Goal: Information Seeking & Learning: Learn about a topic

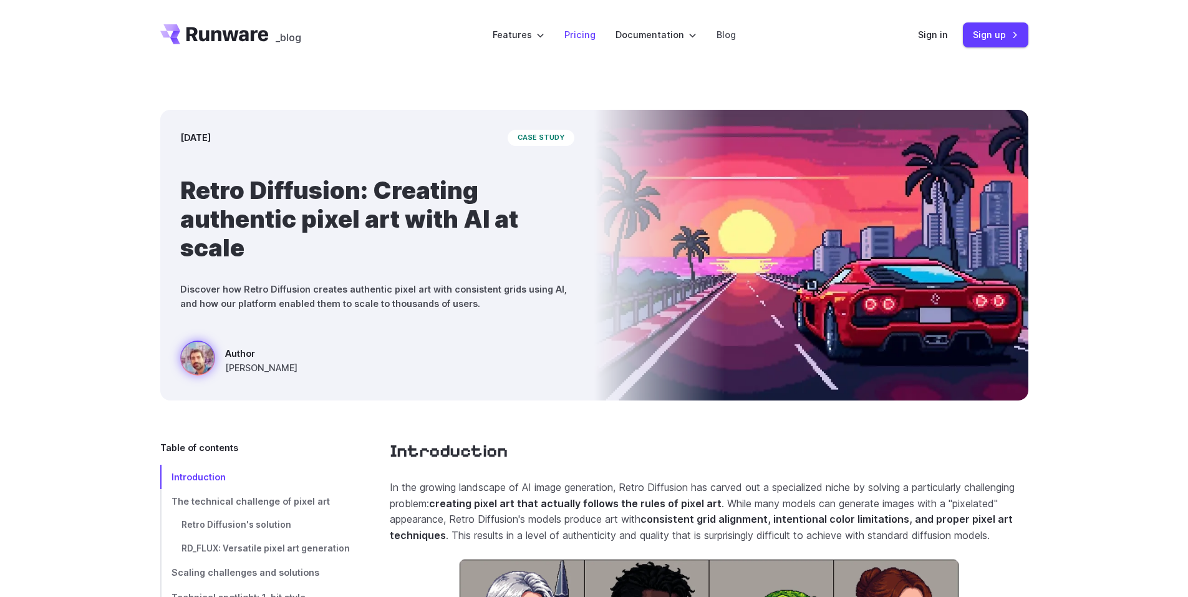
click at [599, 36] on li "Pricing" at bounding box center [579, 34] width 51 height 34
click at [594, 36] on link "Pricing" at bounding box center [579, 34] width 31 height 14
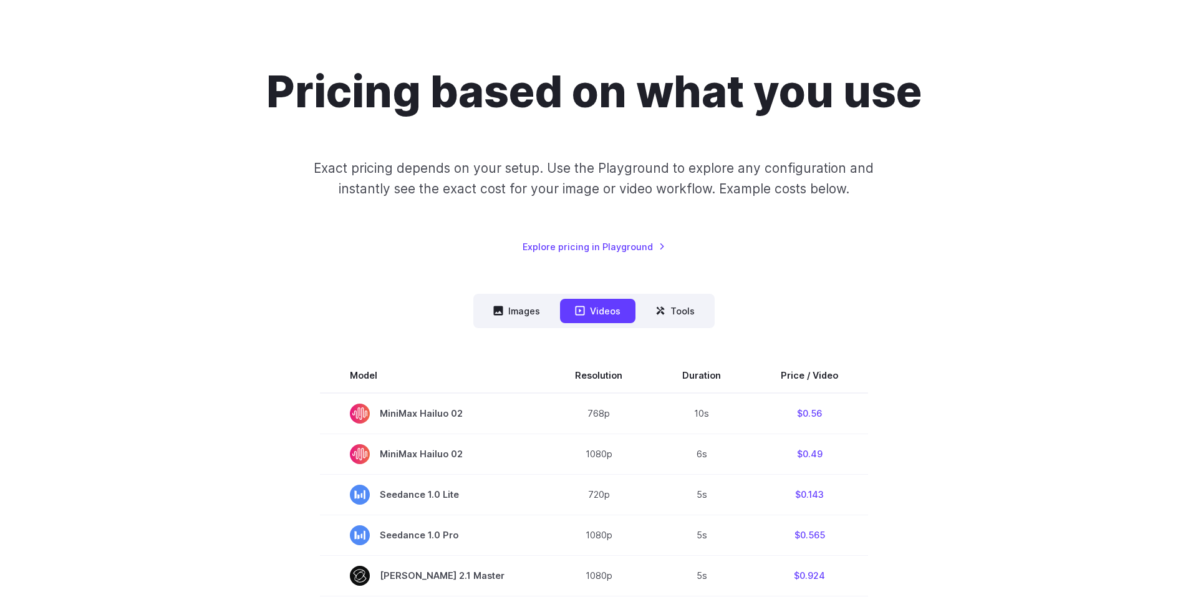
scroll to position [62, 0]
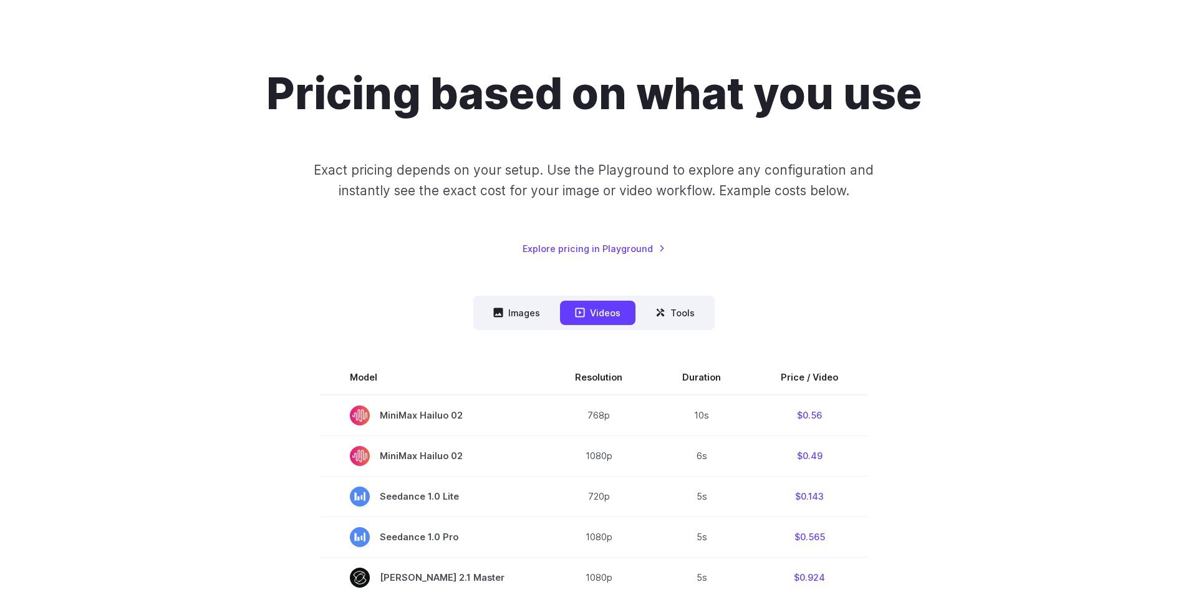
click at [539, 296] on nav "Images Videos Tools ****** ****** *****" at bounding box center [593, 313] width 241 height 34
click at [533, 304] on button "Images" at bounding box center [516, 313] width 77 height 24
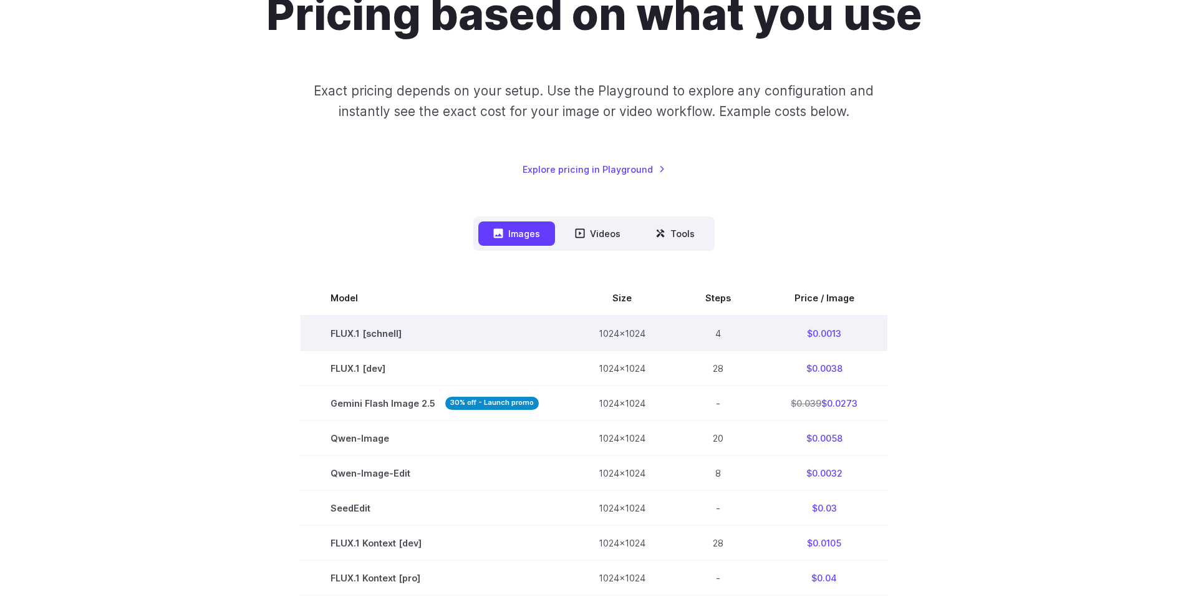
scroll to position [187, 0]
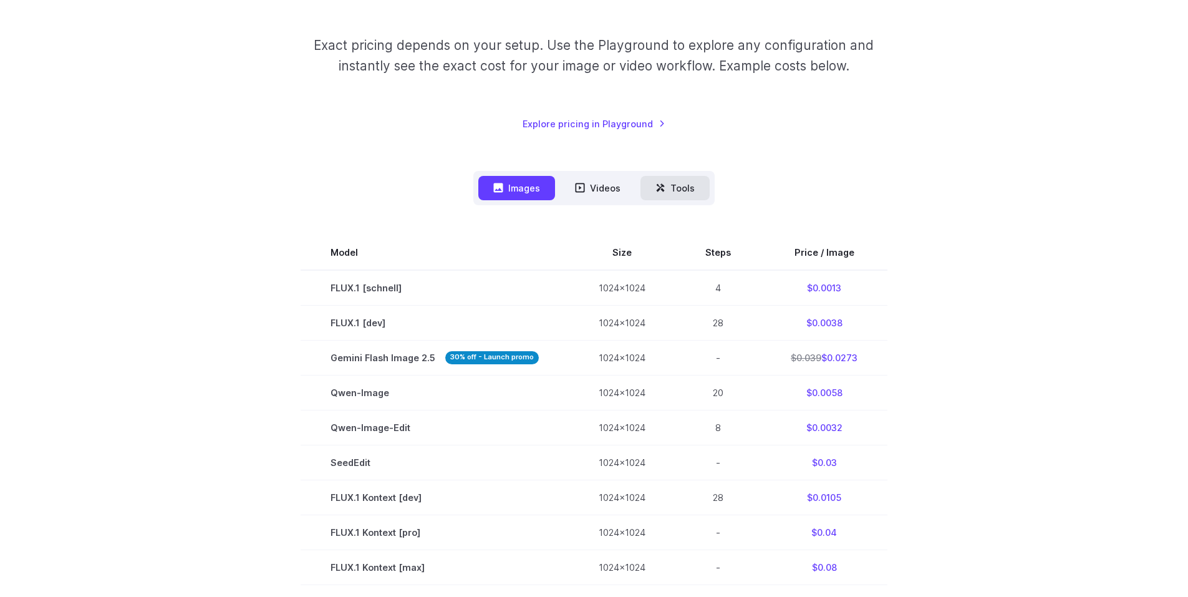
click at [657, 192] on icon at bounding box center [660, 188] width 10 height 10
click at [689, 188] on button "Tools" at bounding box center [675, 188] width 69 height 24
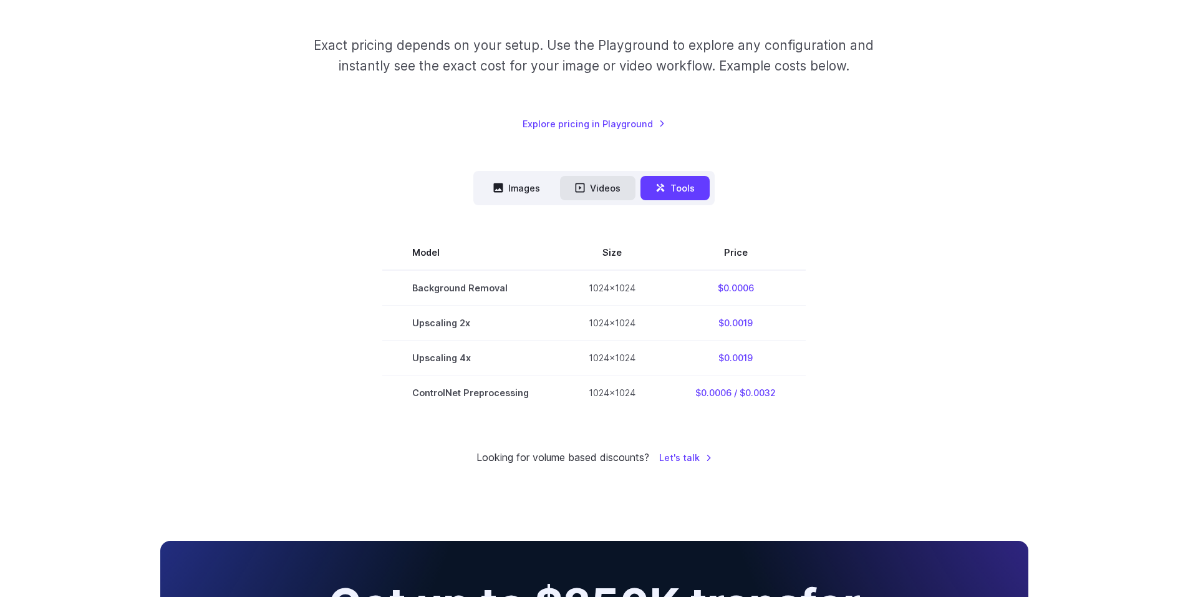
click at [628, 177] on button "Videos" at bounding box center [597, 188] width 75 height 24
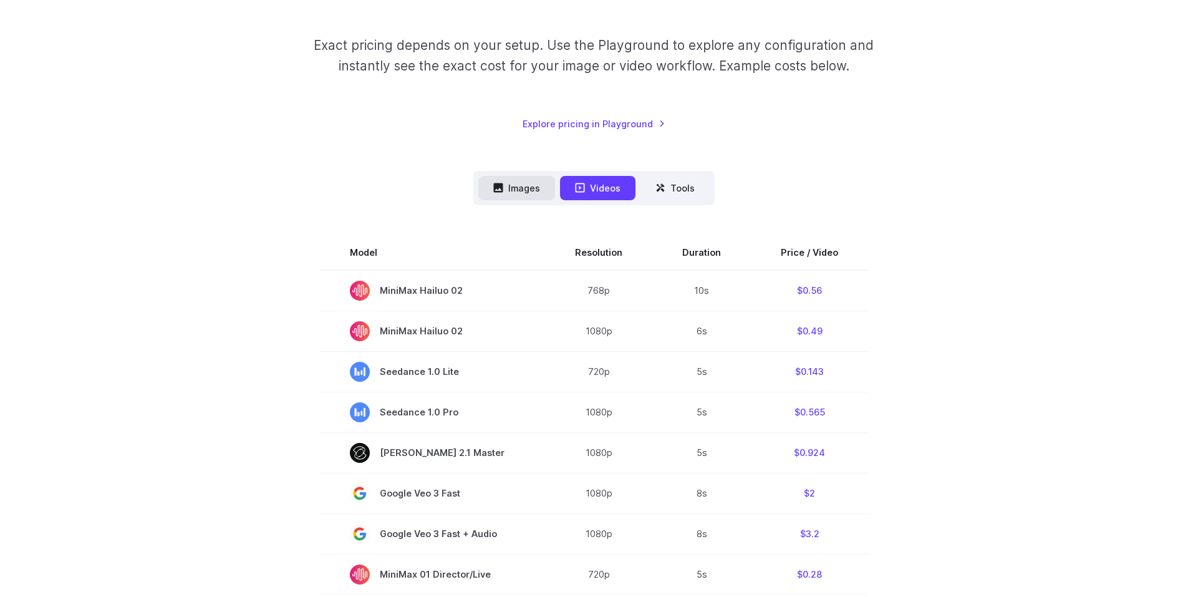
click at [547, 185] on button "Images" at bounding box center [516, 188] width 77 height 24
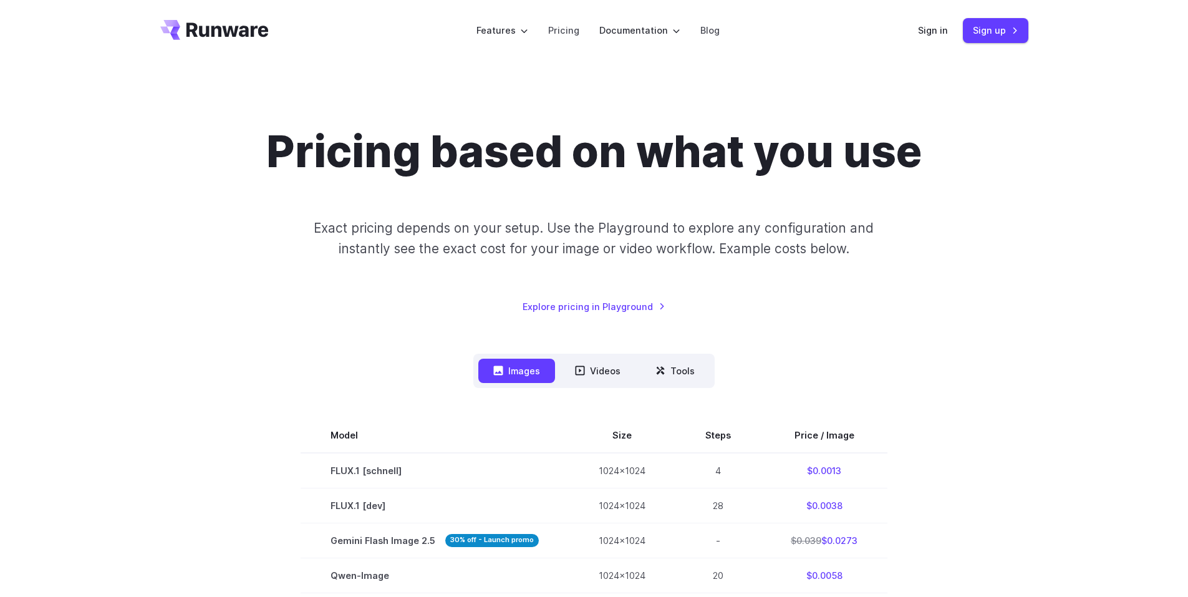
scroll to position [0, 0]
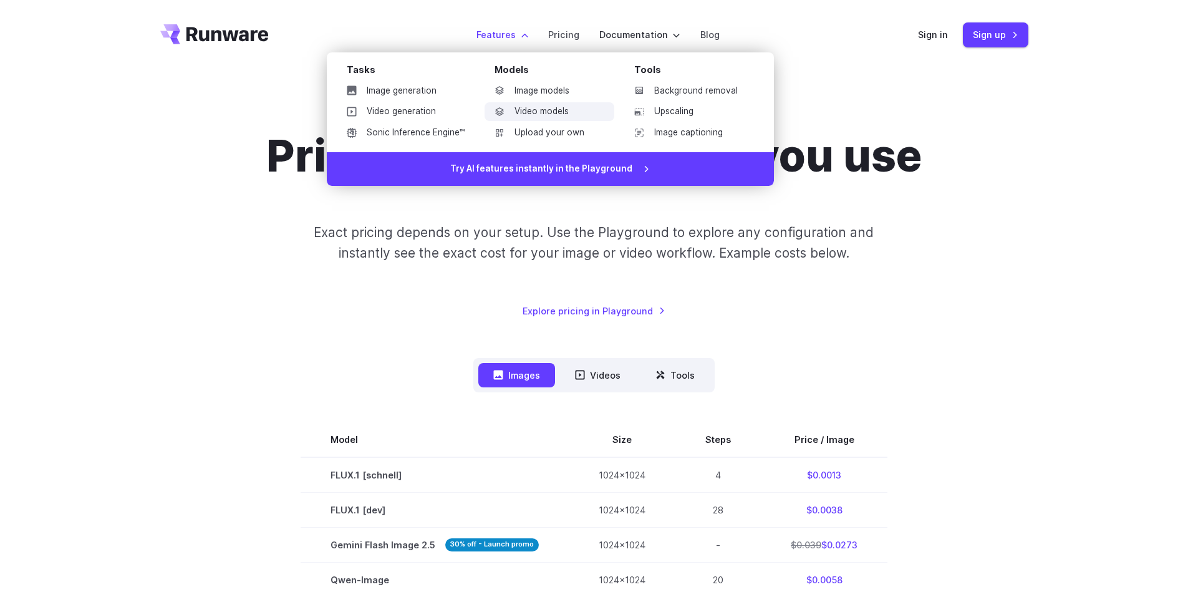
click at [558, 109] on link "Video models" at bounding box center [550, 111] width 130 height 19
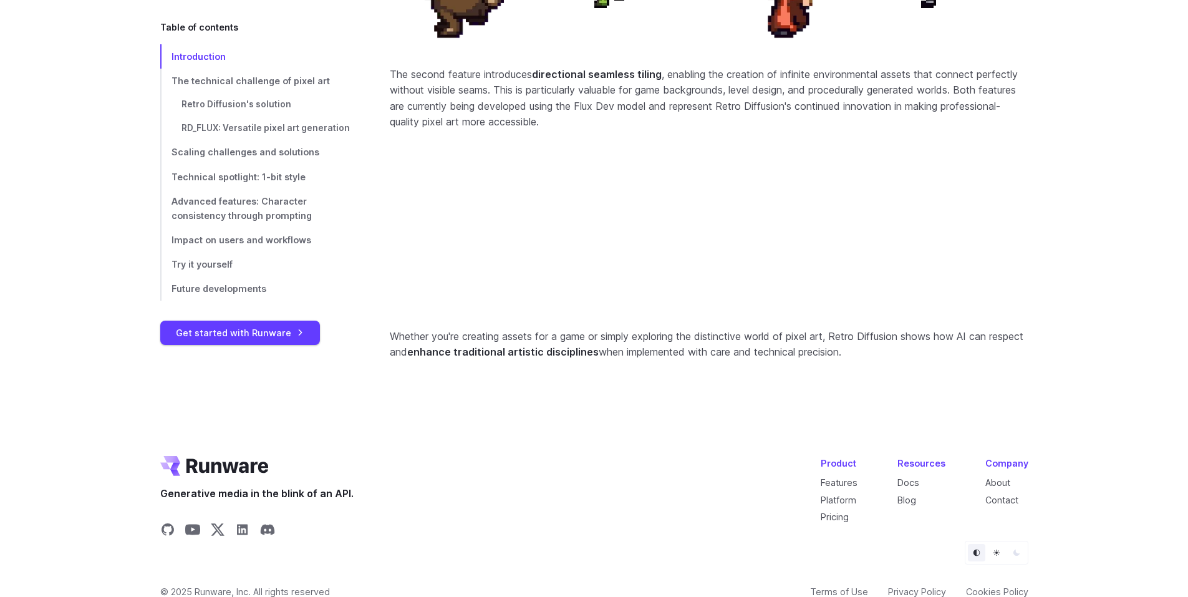
scroll to position [5342, 0]
